Goal: Find specific page/section: Find specific page/section

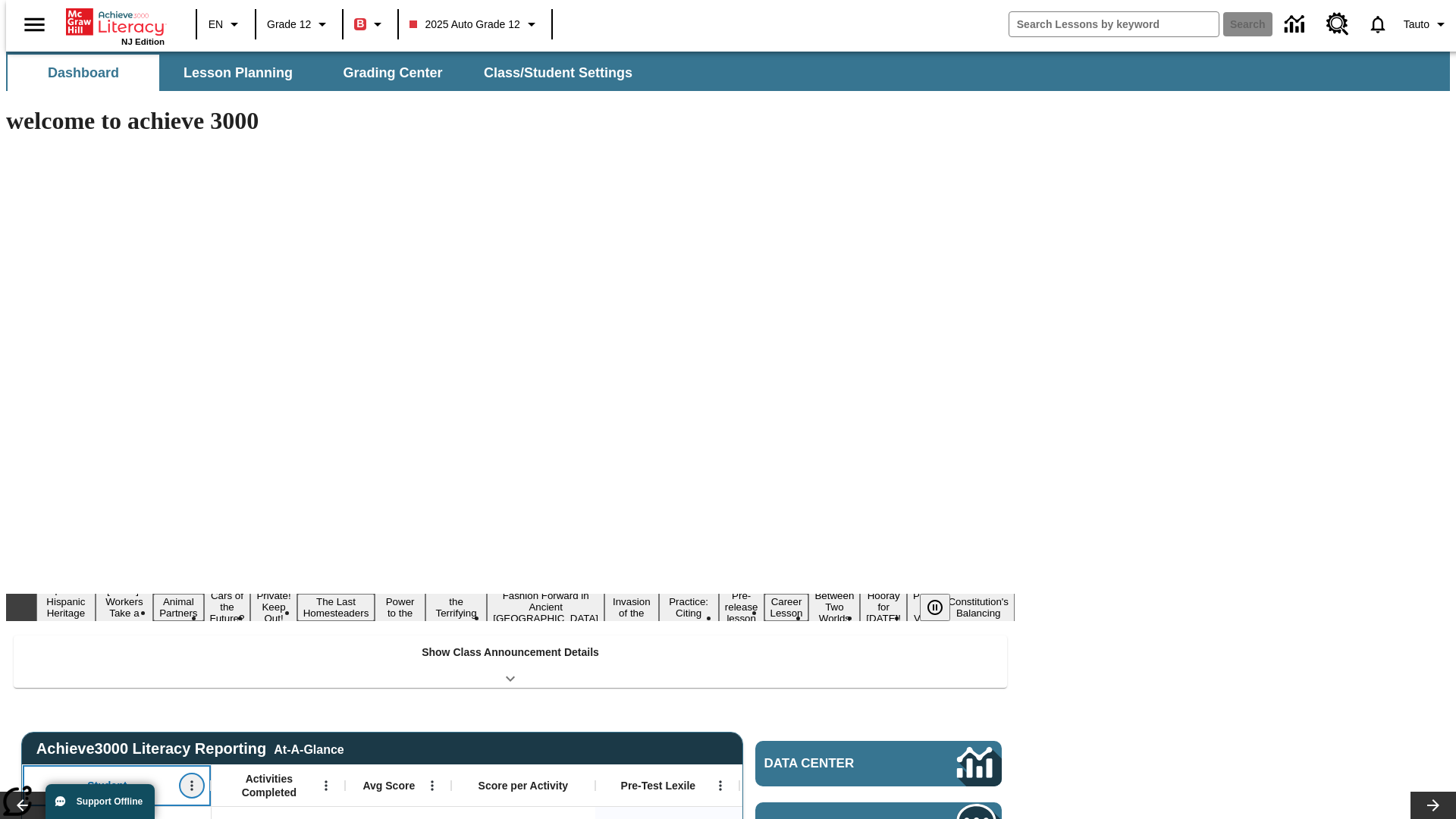
click at [191, 781] on icon "Open Menu" at bounding box center [192, 786] width 2 height 10
click at [29, 535] on icon at bounding box center [29, 535] width 10 height 10
click at [191, 781] on icon "Student, Open Menu," at bounding box center [192, 786] width 2 height 10
click at [29, 535] on icon at bounding box center [29, 535] width 10 height 10
click at [324, 781] on icon "Open Menu" at bounding box center [325, 786] width 2 height 10
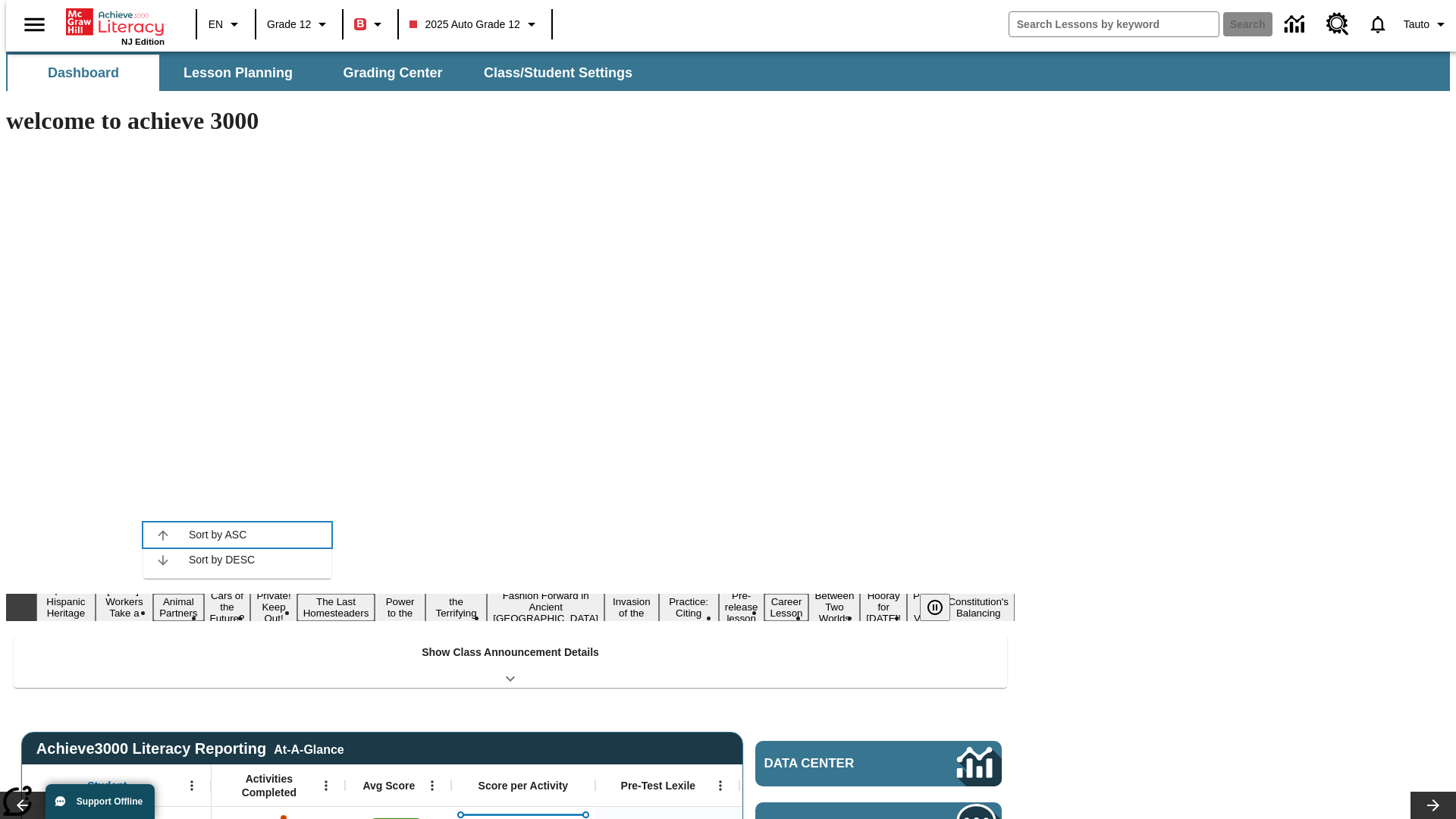
click at [163, 535] on icon at bounding box center [162, 535] width 10 height 10
click at [324, 781] on icon "Activities Completed, Open Menu," at bounding box center [325, 786] width 2 height 10
click at [163, 535] on icon at bounding box center [162, 535] width 10 height 10
click at [431, 781] on icon "Open Menu" at bounding box center [432, 786] width 2 height 10
